Goal: Download file/media

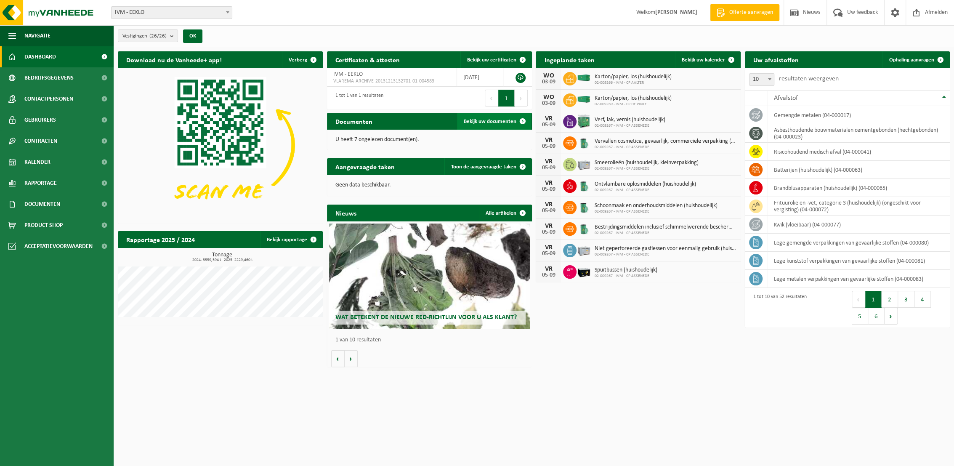
click at [497, 120] on span "Bekijk uw documenten" at bounding box center [490, 121] width 53 height 5
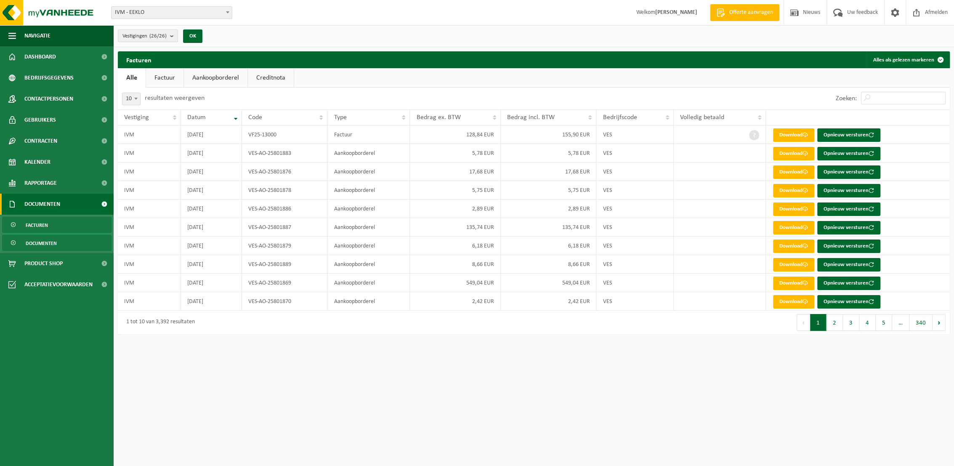
click at [43, 244] on span "Documenten" at bounding box center [41, 243] width 31 height 16
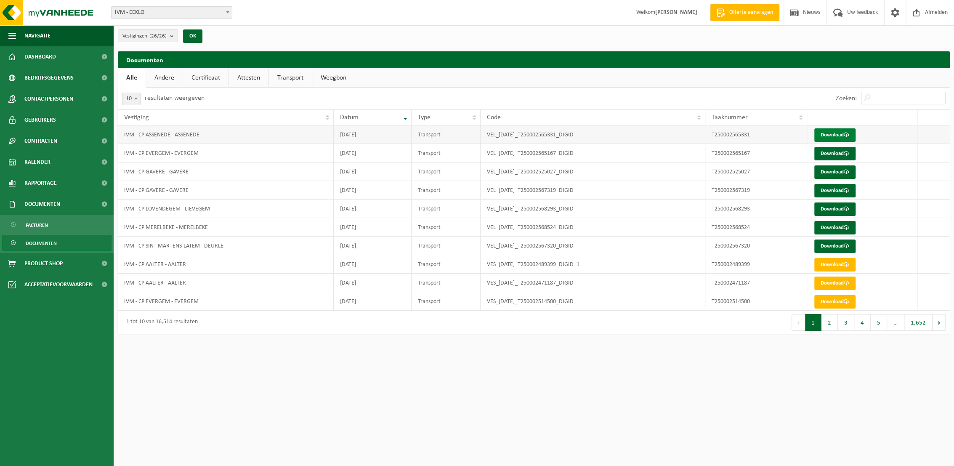
click at [833, 135] on link "Download" at bounding box center [834, 134] width 41 height 13
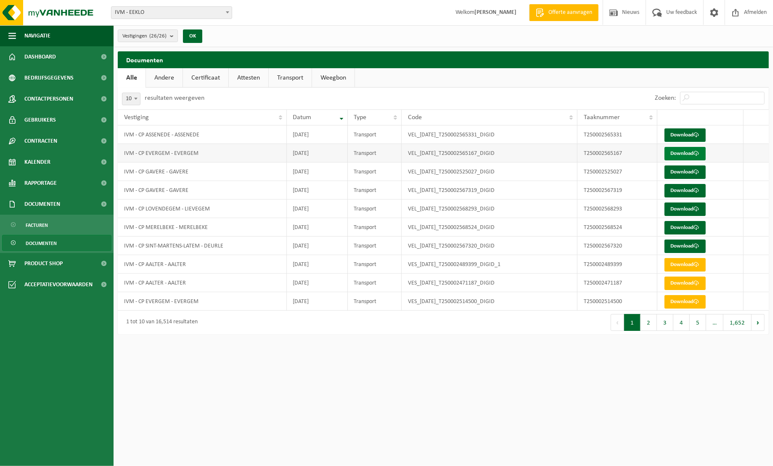
click at [680, 154] on link "Download" at bounding box center [685, 153] width 41 height 13
click at [680, 173] on link "Download" at bounding box center [685, 171] width 41 height 13
click at [684, 192] on link "Download" at bounding box center [685, 190] width 41 height 13
click at [680, 213] on link "Download" at bounding box center [685, 208] width 41 height 13
click at [681, 227] on link "Download" at bounding box center [685, 227] width 41 height 13
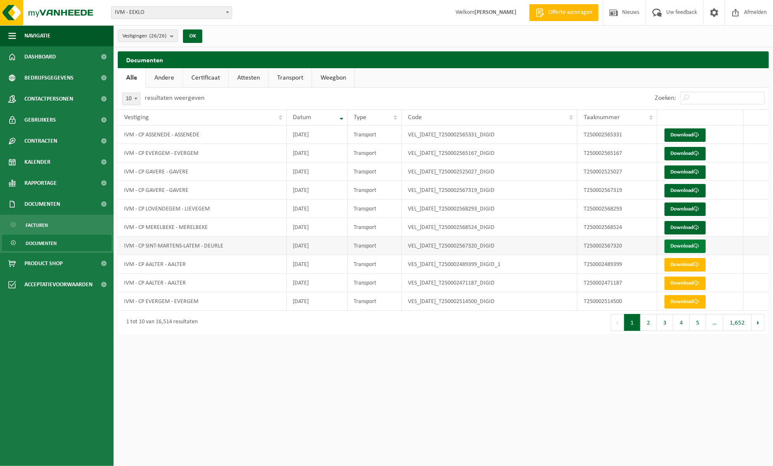
click at [683, 243] on link "Download" at bounding box center [685, 245] width 41 height 13
click at [36, 58] on span "Dashboard" at bounding box center [40, 56] width 32 height 21
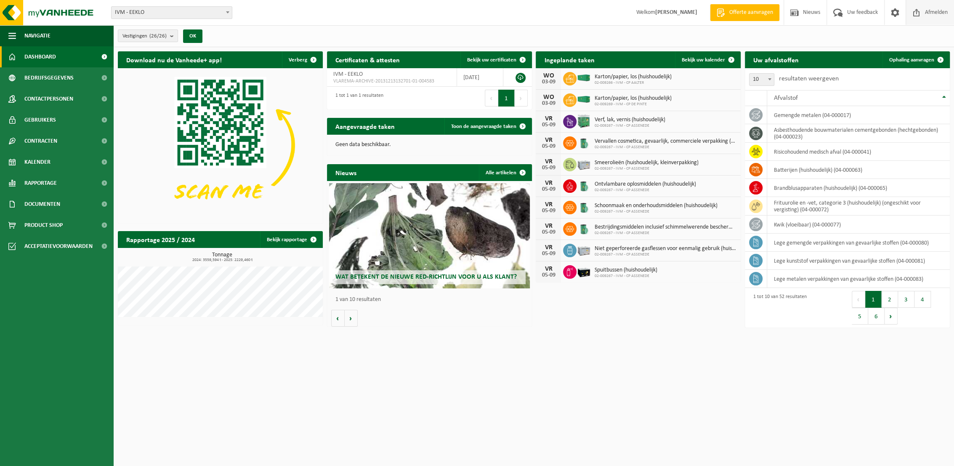
click at [773, 9] on span "Afmelden" at bounding box center [936, 12] width 27 height 25
